Goal: Answer question/provide support

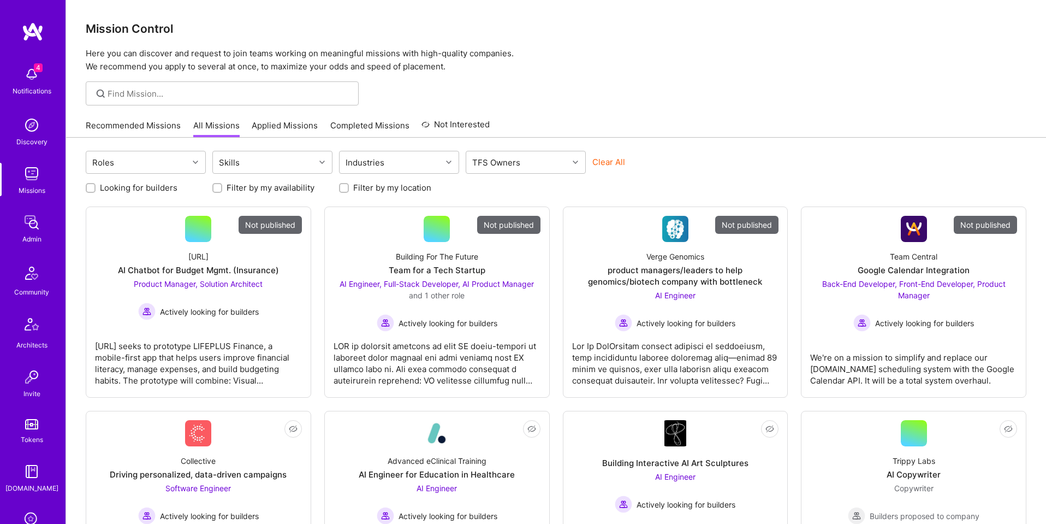
scroll to position [174, 0]
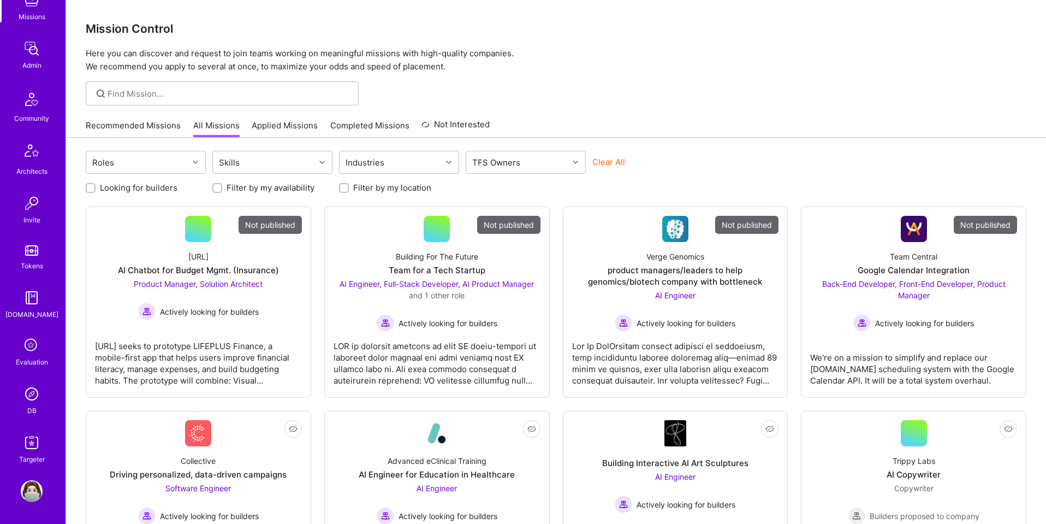
click at [32, 399] on img at bounding box center [32, 394] width 22 height 22
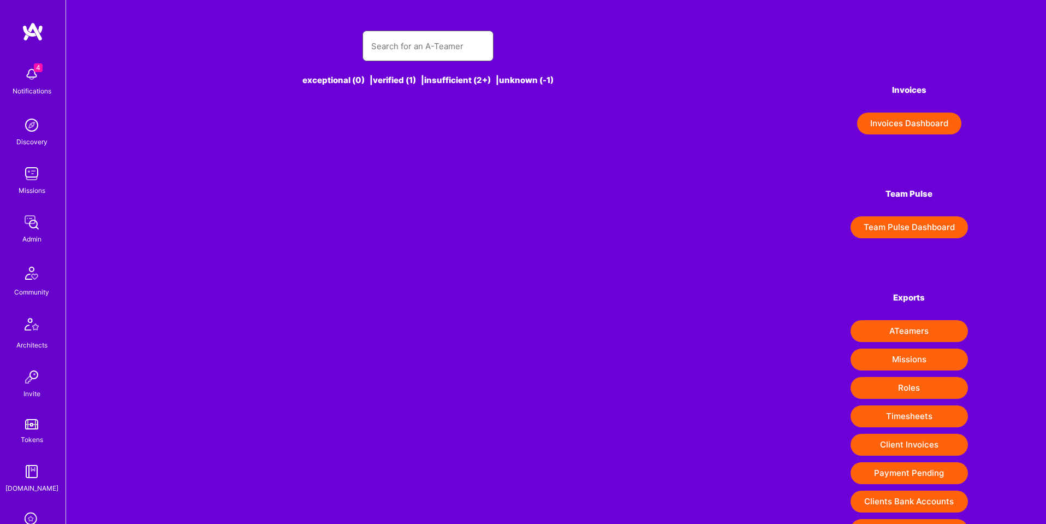
click at [436, 44] on input "text" at bounding box center [428, 46] width 114 height 28
paste input "[PERSON_NAME][EMAIL_ADDRESS][PERSON_NAME][DOMAIN_NAME]"
type input "[PERSON_NAME][EMAIL_ADDRESS][PERSON_NAME][DOMAIN_NAME]"
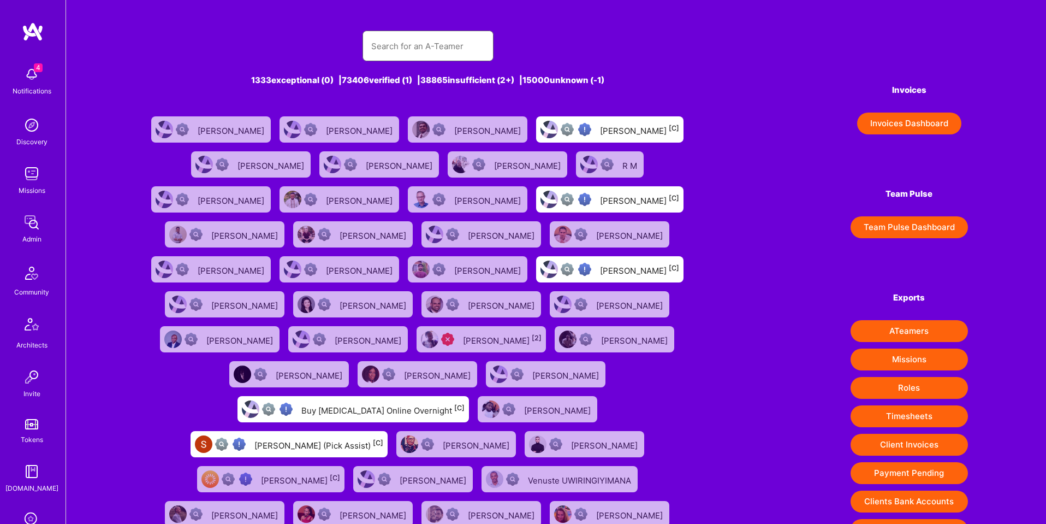
paste input "[PERSON_NAME][EMAIL_ADDRESS][PERSON_NAME][DOMAIN_NAME]"
type input "[PERSON_NAME][EMAIL_ADDRESS][PERSON_NAME][DOMAIN_NAME]"
paste input "[PERSON_NAME][EMAIL_ADDRESS][PERSON_NAME][DOMAIN_NAME]"
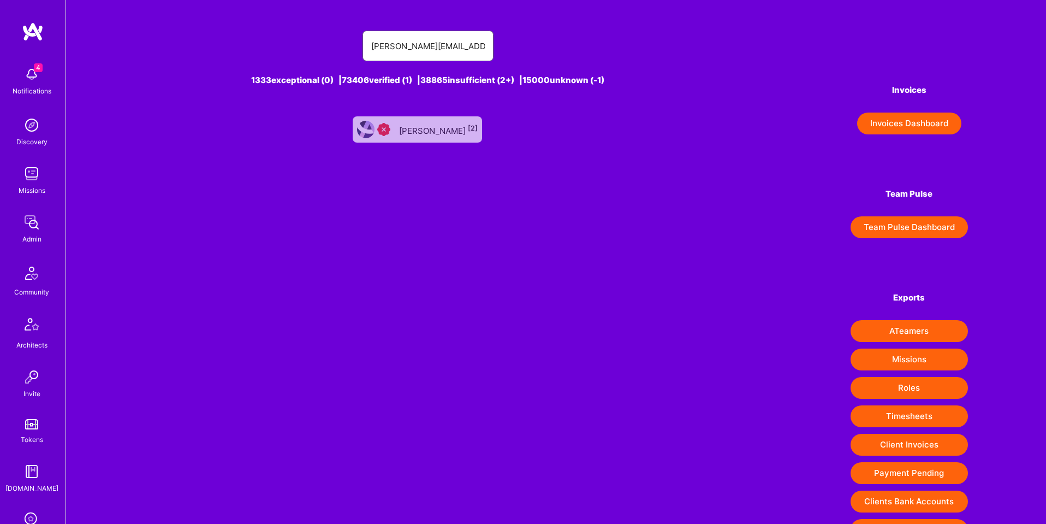
type input "[PERSON_NAME][EMAIL_ADDRESS][PERSON_NAME][DOMAIN_NAME]"
click at [424, 124] on div "[PERSON_NAME] [2]" at bounding box center [438, 129] width 79 height 14
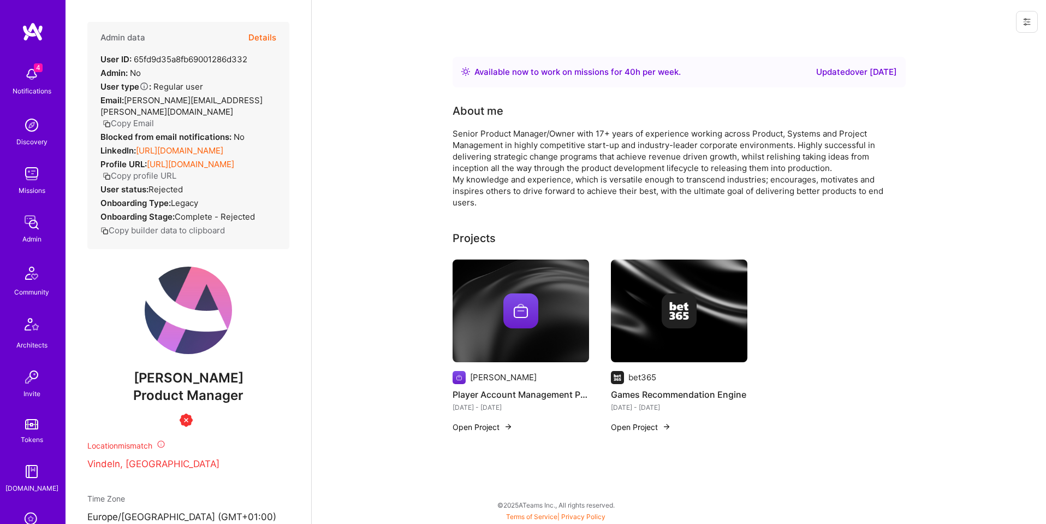
click at [263, 36] on button "Details" at bounding box center [262, 38] width 28 height 32
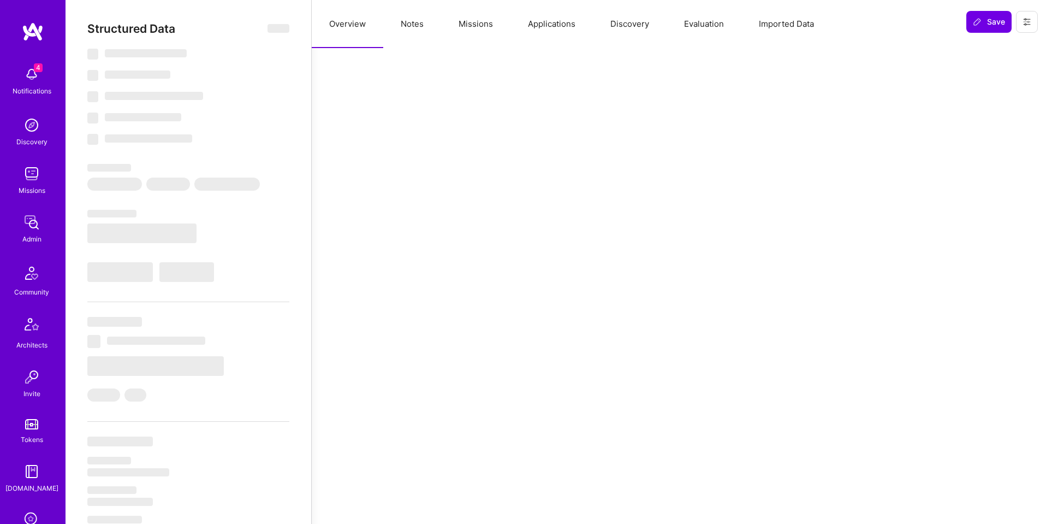
select select "Right Now"
select select "Insufficient"
select select "SE"
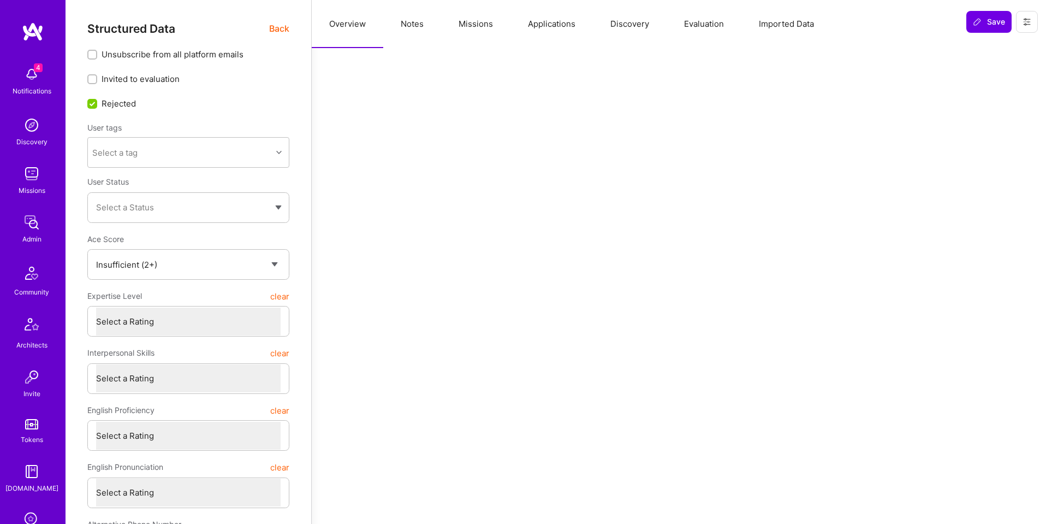
click at [408, 27] on button "Notes" at bounding box center [412, 24] width 58 height 48
type textarea "x"
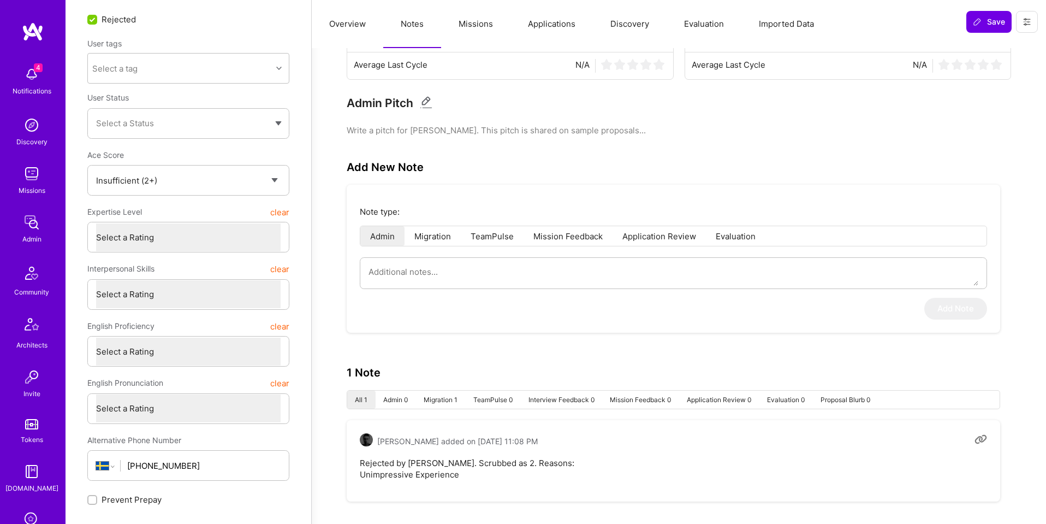
scroll to position [94, 0]
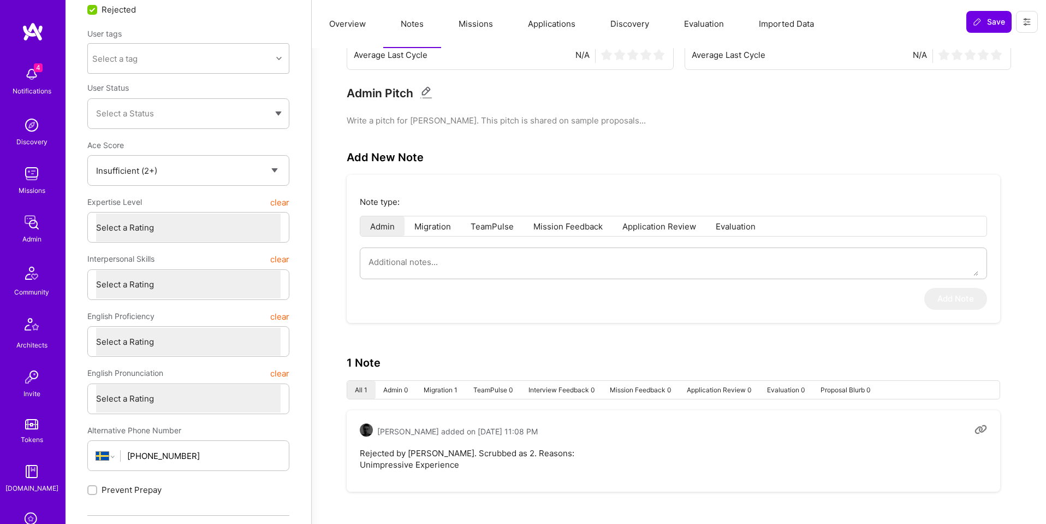
drag, startPoint x: 456, startPoint y: 461, endPoint x: 341, endPoint y: 469, distance: 116.0
click at [341, 469] on div "Builder ratings Average Builder Pulse N/A Average Last Cycle N/A Client ratings…" at bounding box center [679, 240] width 708 height 546
copy pre "Unimpressive Experience"
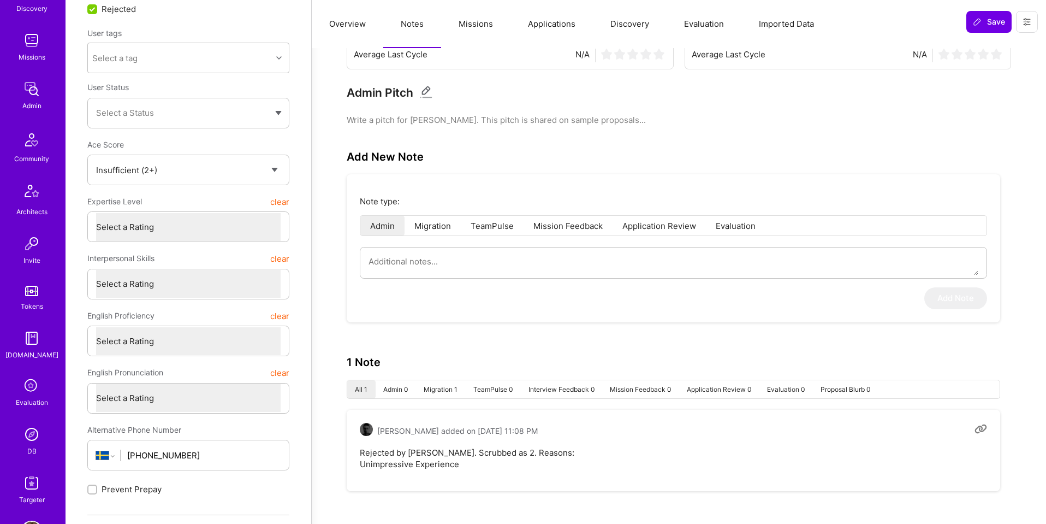
scroll to position [174, 0]
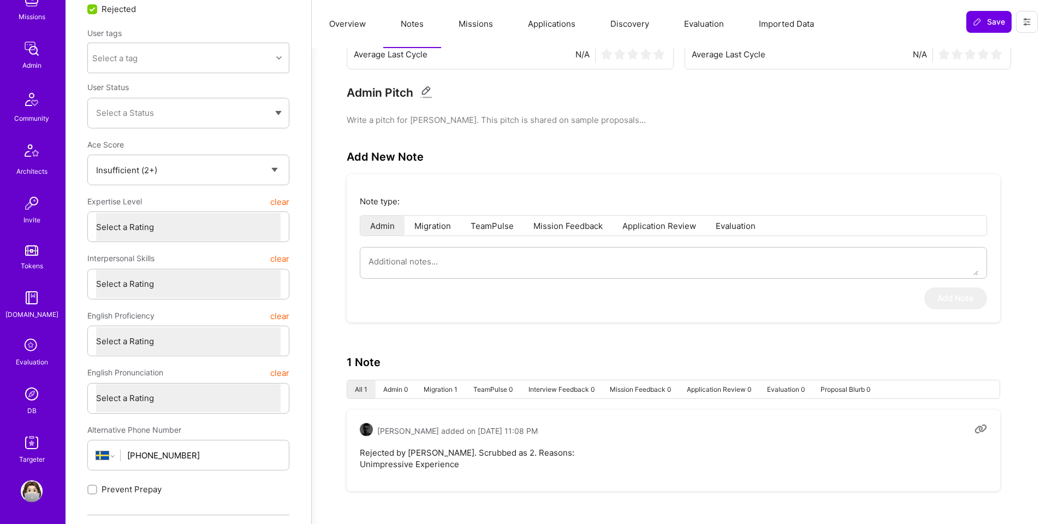
click at [32, 403] on img at bounding box center [32, 394] width 22 height 22
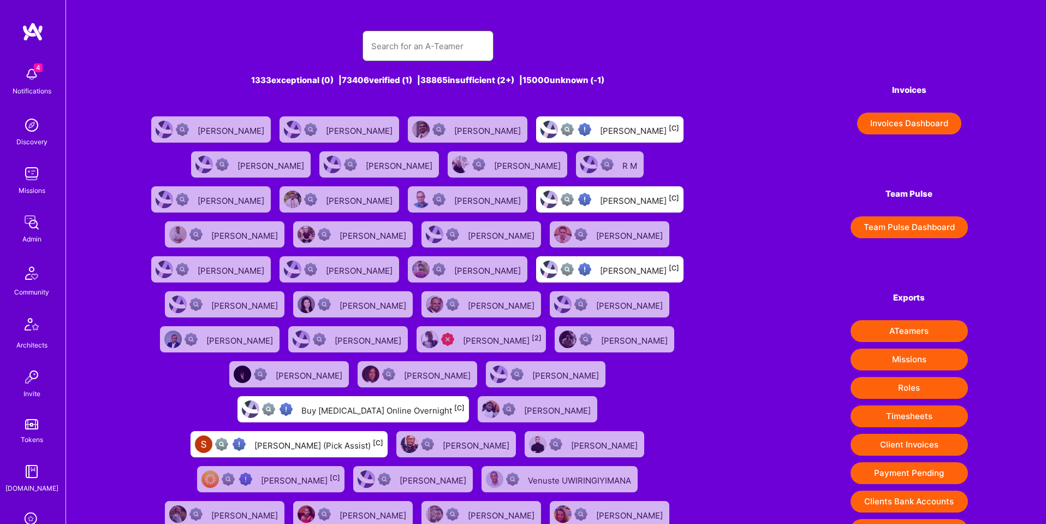
click at [403, 45] on input "text" at bounding box center [428, 46] width 114 height 28
paste input "[EMAIL_ADDRESS][DOMAIN_NAME]"
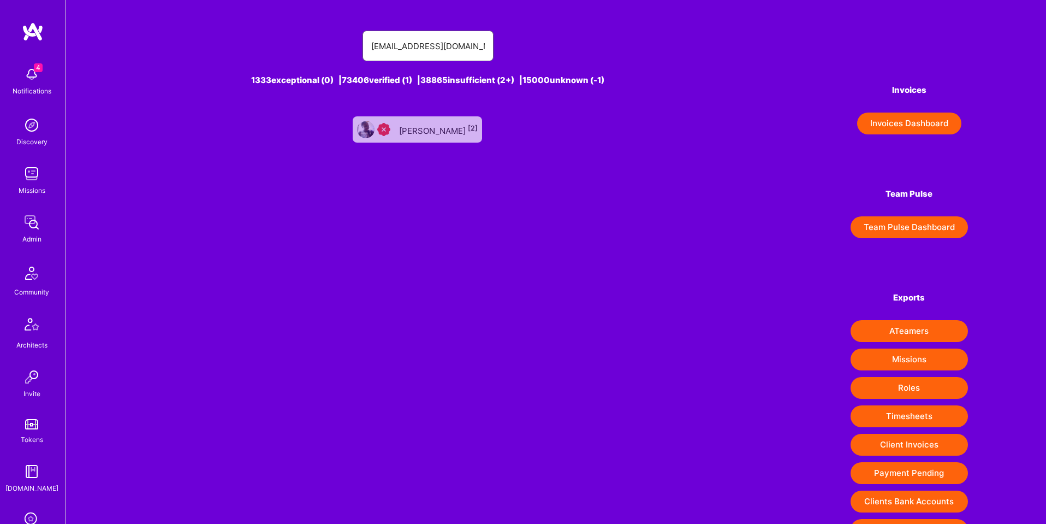
type input "[EMAIL_ADDRESS][DOMAIN_NAME]"
click at [412, 122] on div "[PERSON_NAME] [2]" at bounding box center [438, 129] width 79 height 14
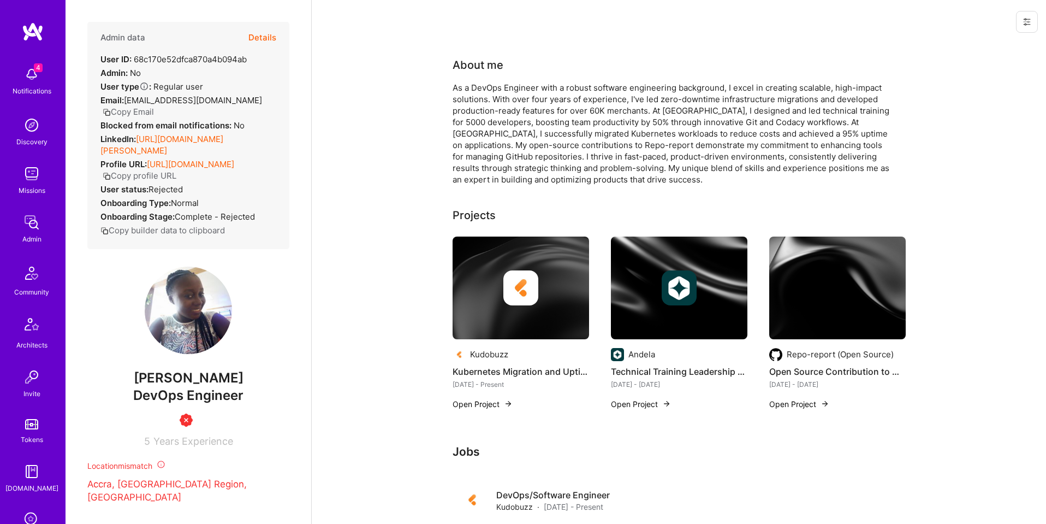
click at [265, 37] on button "Details" at bounding box center [262, 38] width 28 height 32
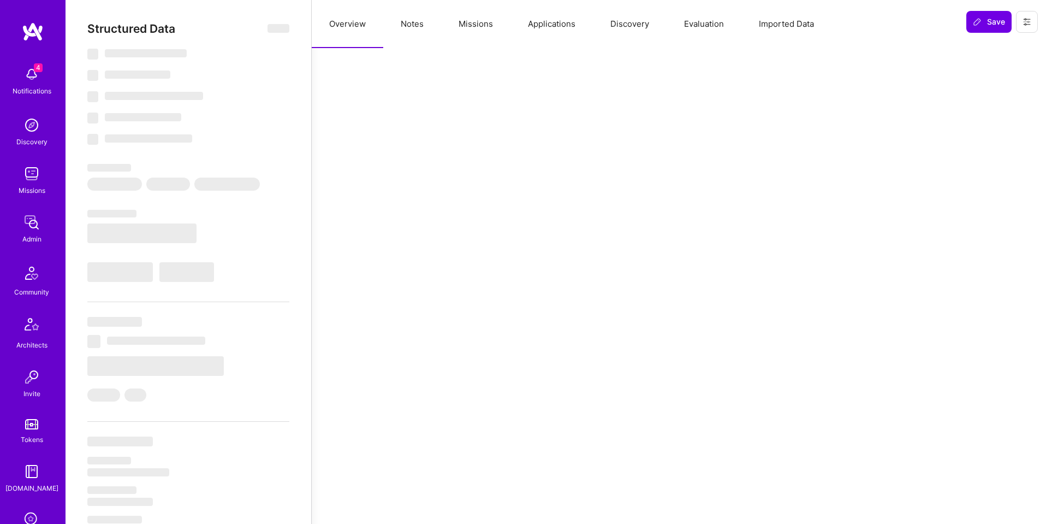
type textarea "x"
select select "Insufficient"
select select "US"
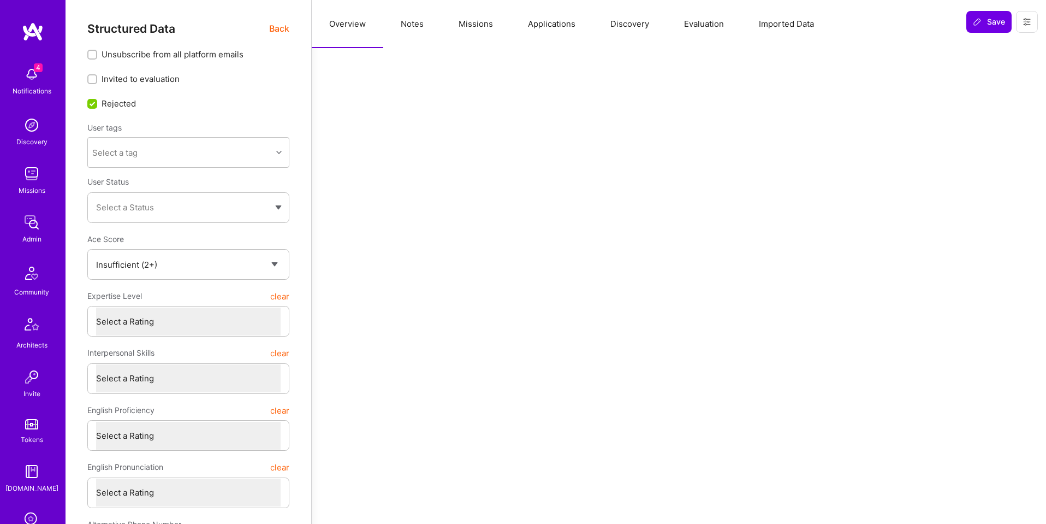
click at [414, 32] on button "Notes" at bounding box center [412, 24] width 58 height 48
type textarea "x"
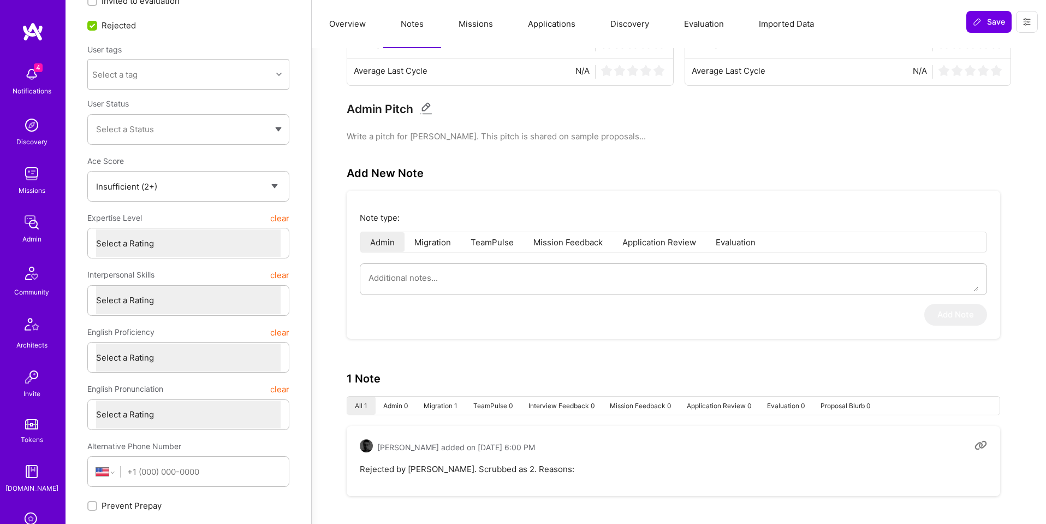
scroll to position [87, 0]
